Goal: Information Seeking & Learning: Check status

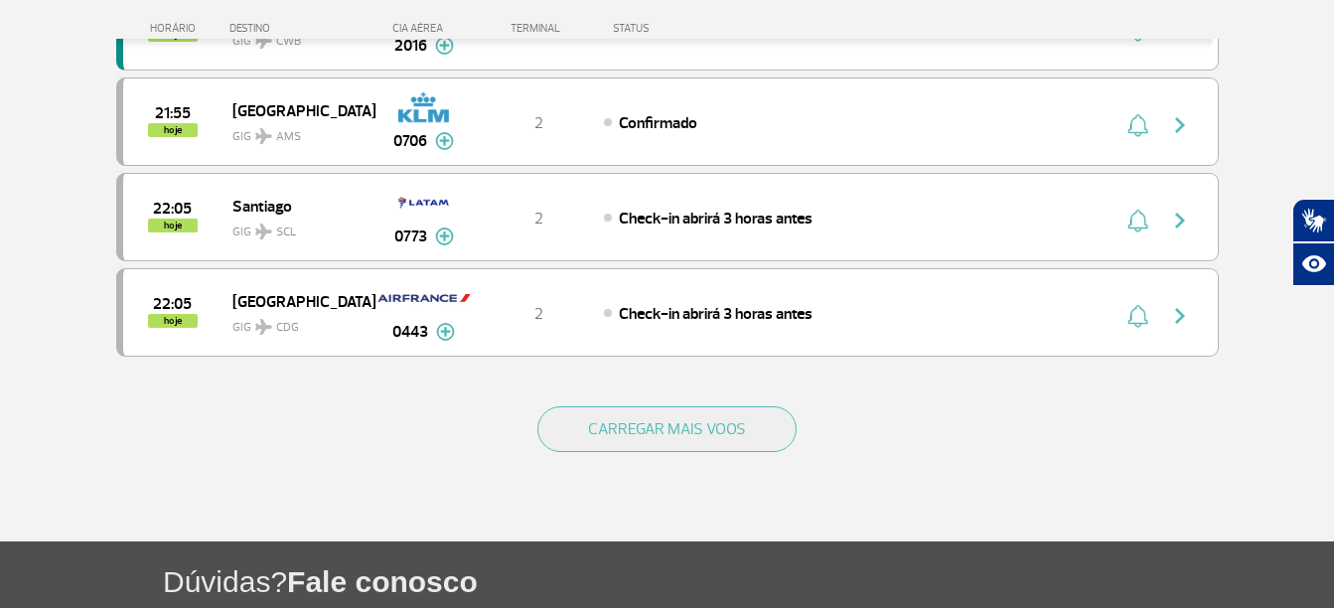
scroll to position [2082, 0]
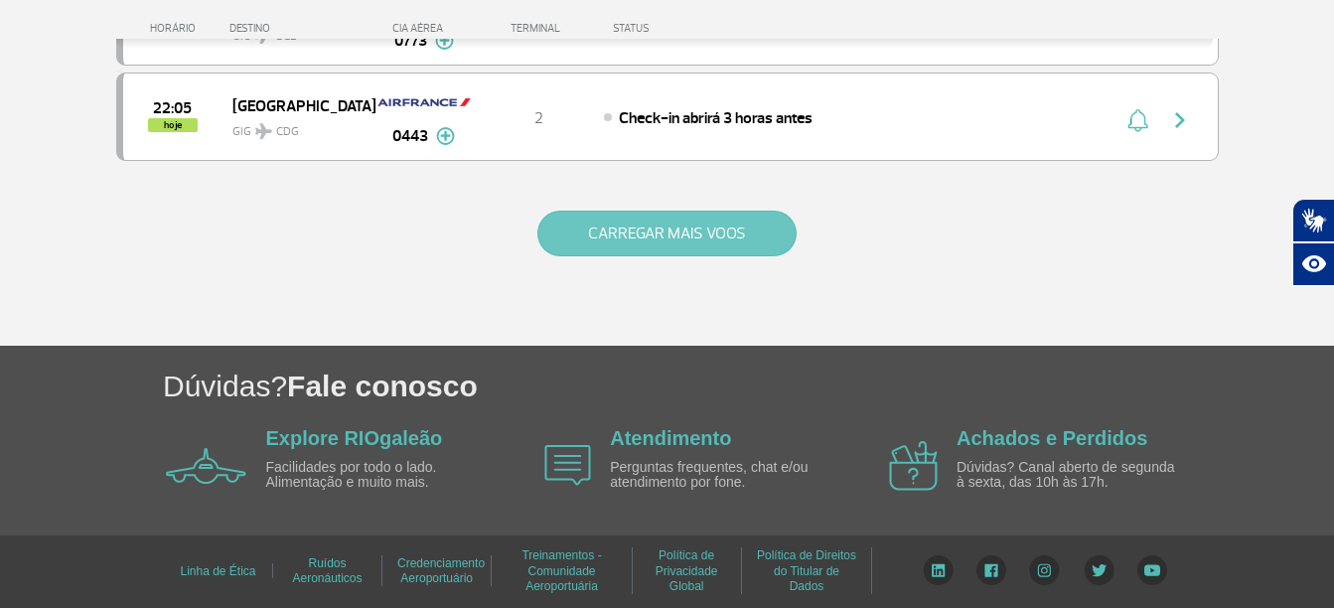
click at [756, 219] on button "CARREGAR MAIS VOOS" at bounding box center [666, 234] width 259 height 46
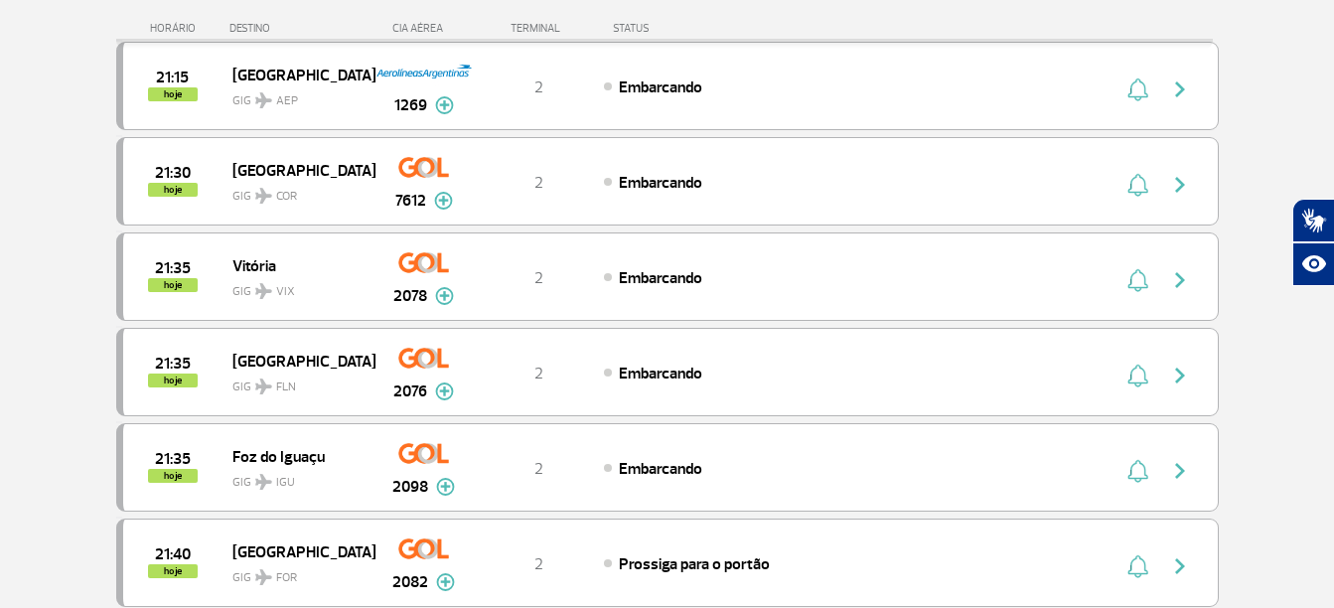
scroll to position [990, 0]
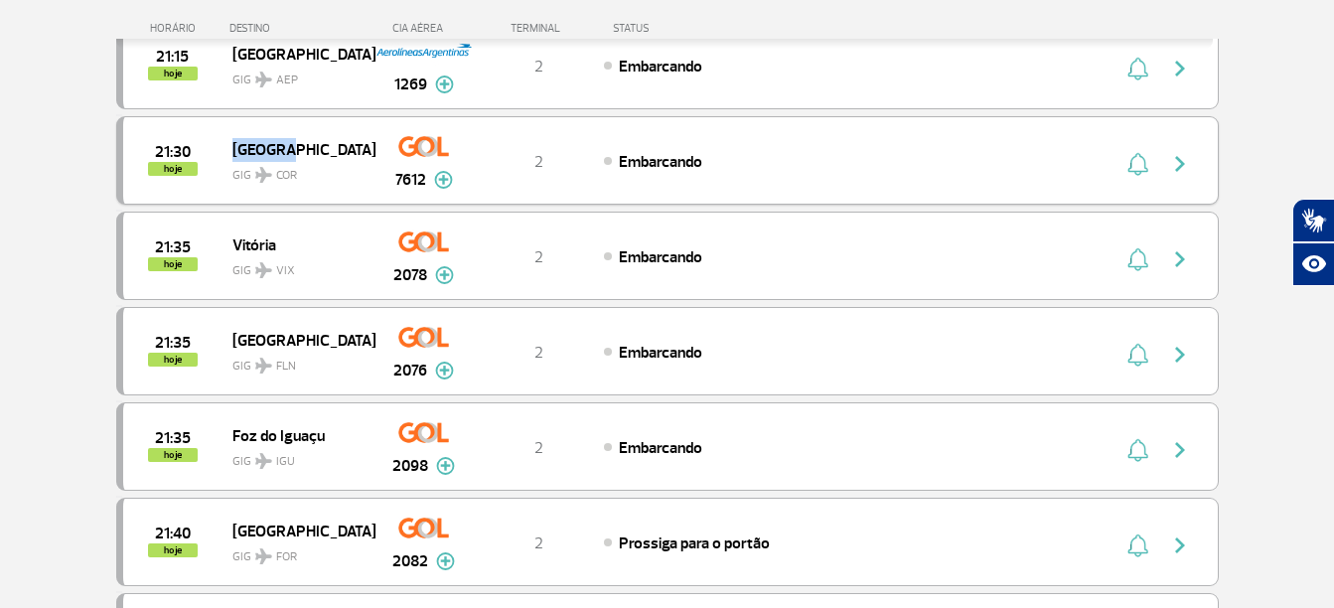
drag, startPoint x: 298, startPoint y: 155, endPoint x: 235, endPoint y: 138, distance: 64.8
click at [235, 138] on span "[GEOGRAPHIC_DATA]" at bounding box center [295, 149] width 127 height 26
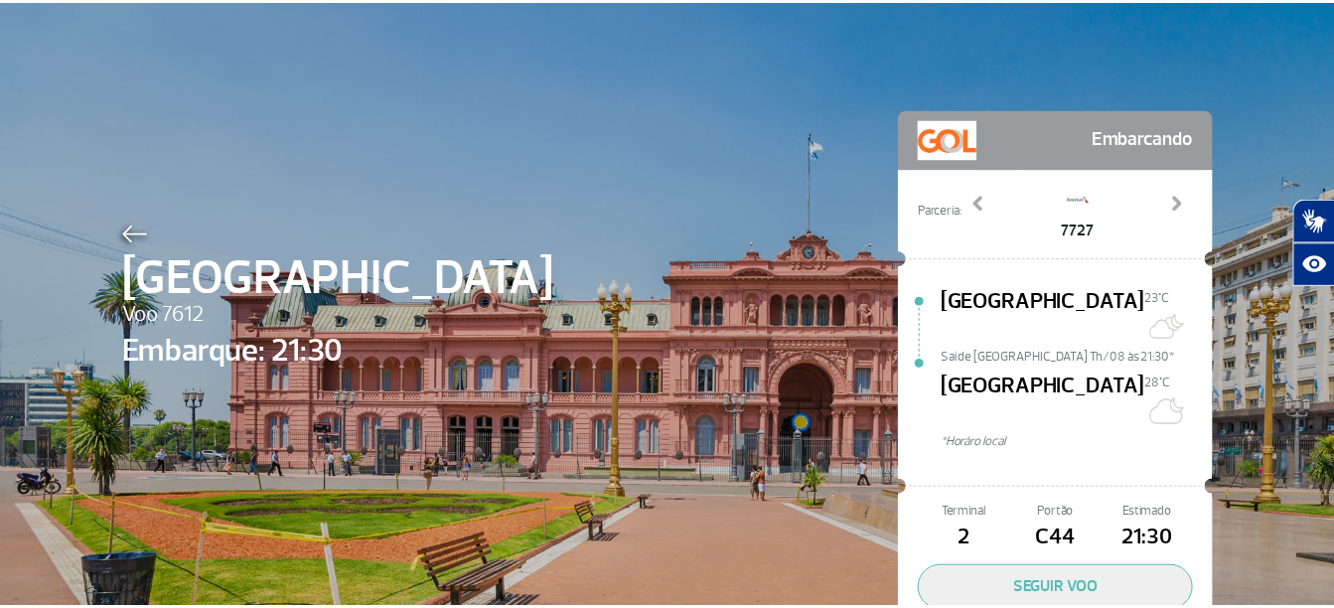
scroll to position [86, 0]
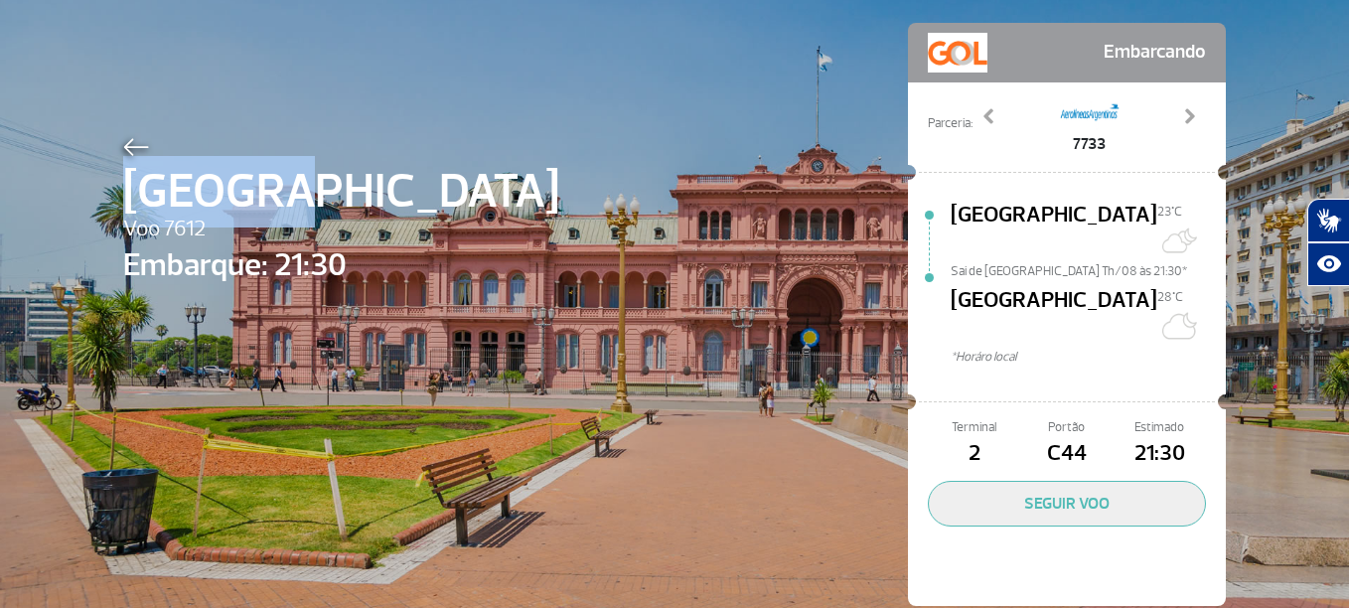
drag, startPoint x: 121, startPoint y: 195, endPoint x: 358, endPoint y: 193, distance: 237.4
click at [358, 193] on div "Córdoba Voo 7612 Embarque: 21:30 Embarcando Parceria: 7727 7733 9422 Previous N…" at bounding box center [674, 285] width 1132 height 742
drag, startPoint x: 358, startPoint y: 193, endPoint x: 205, endPoint y: 183, distance: 154.2
